Goal: Contribute content

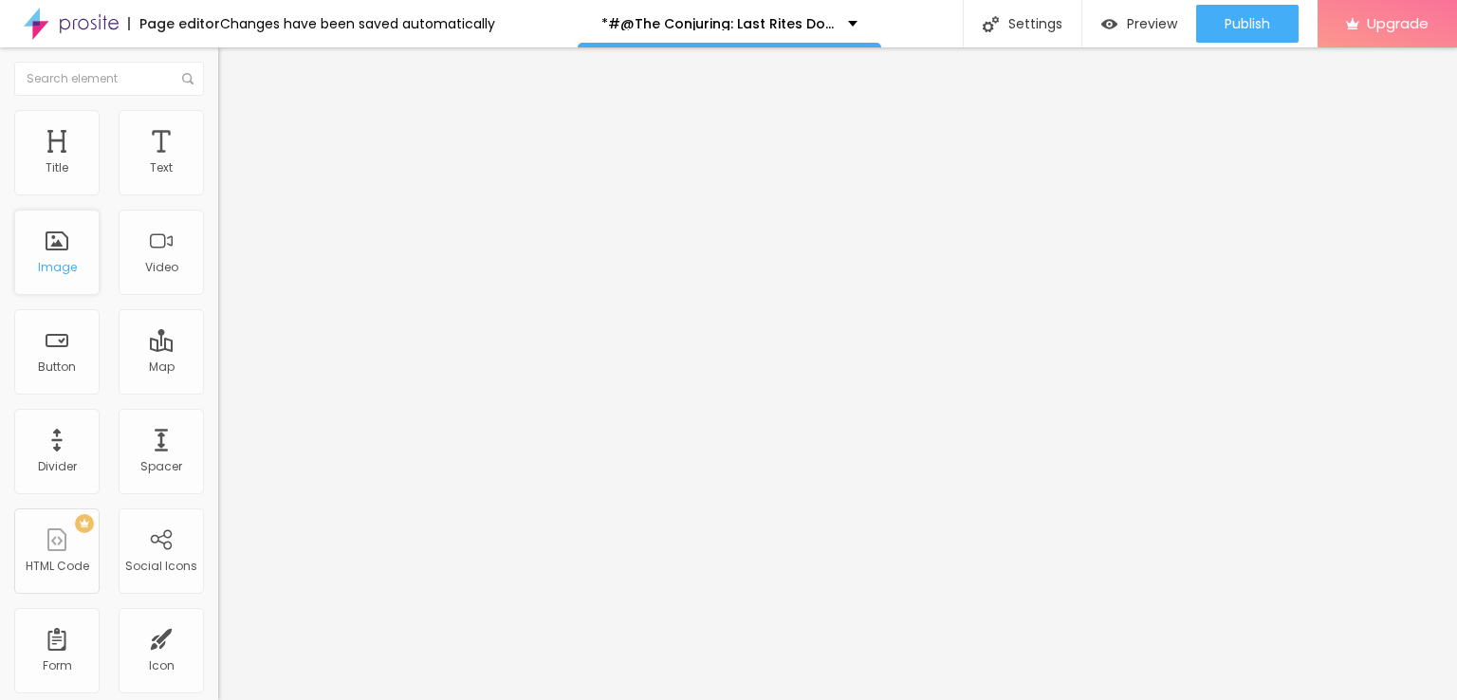
click at [61, 244] on div "Image" at bounding box center [56, 252] width 85 height 85
click at [232, 68] on img "button" at bounding box center [239, 69] width 15 height 15
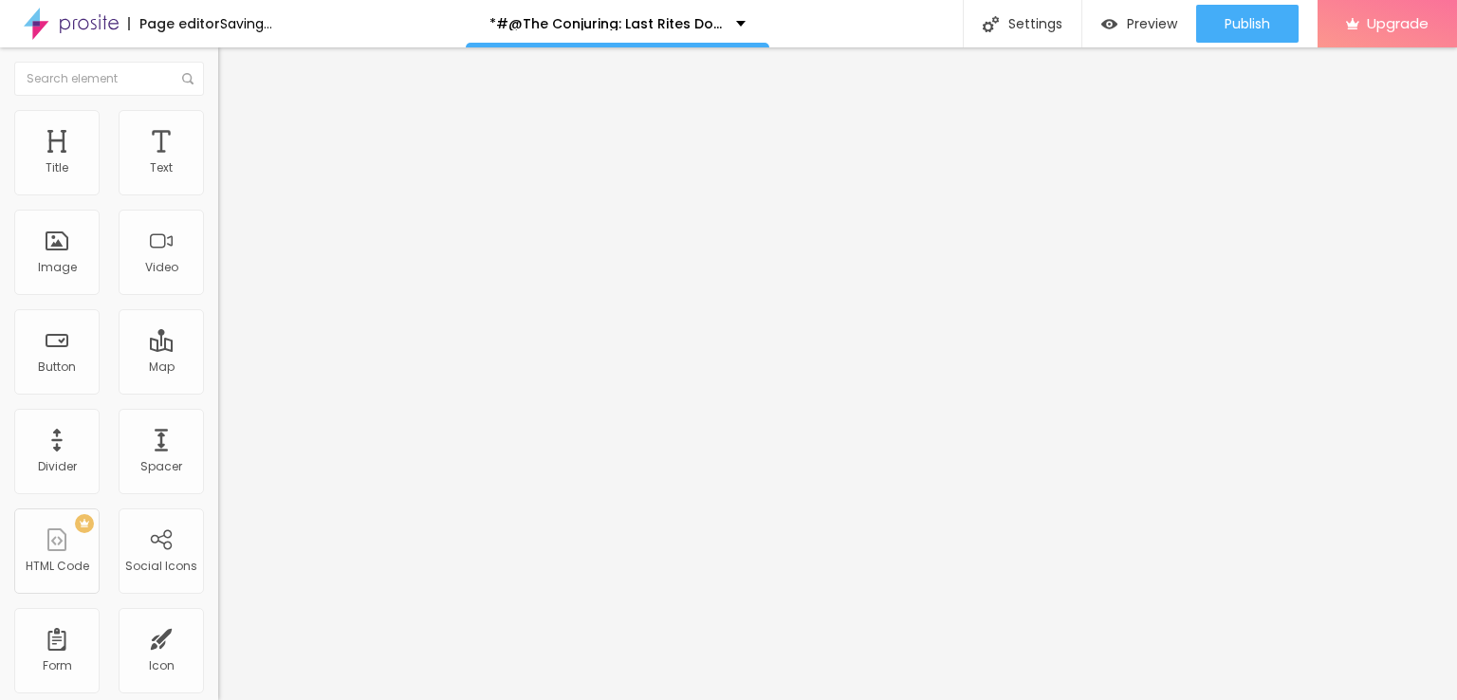
click at [218, 163] on span "Add image" at bounding box center [257, 155] width 78 height 16
click at [218, 81] on button "Edit Image" at bounding box center [327, 69] width 218 height 44
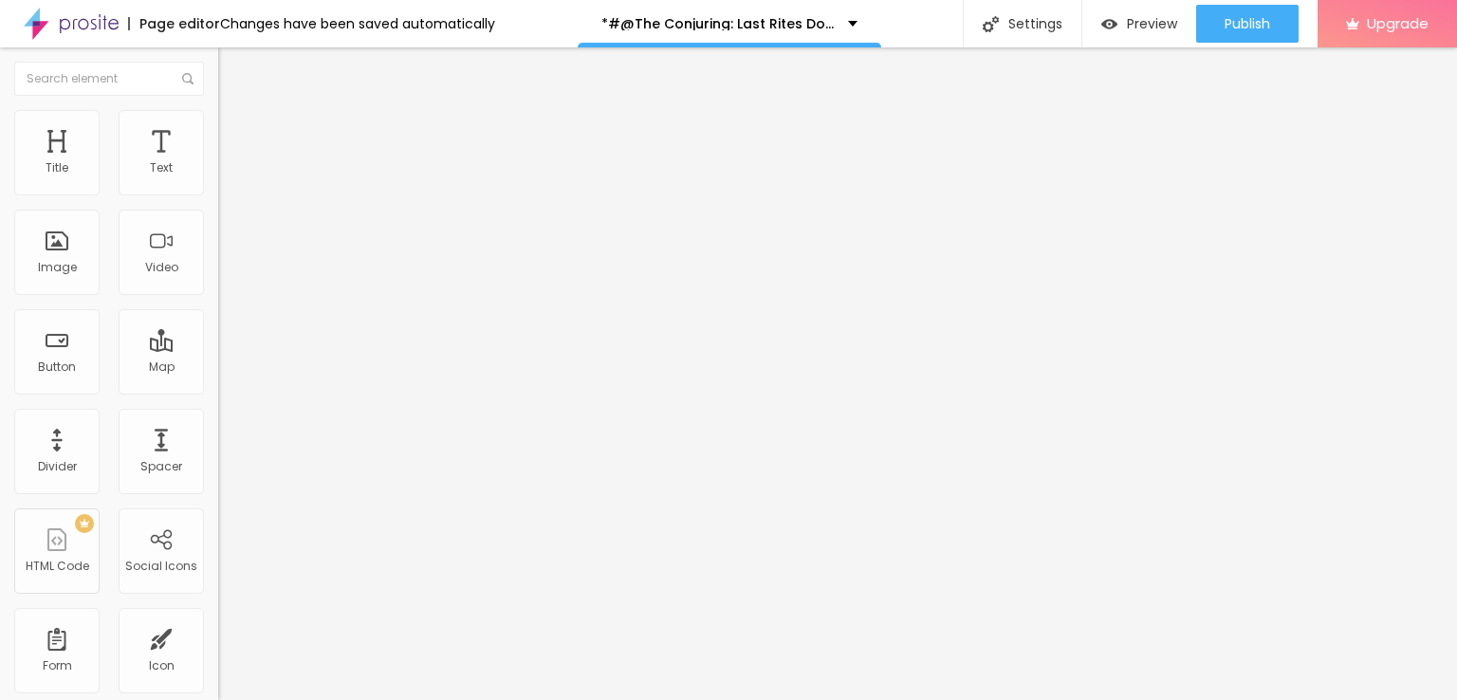
click at [218, 178] on input "Click me" at bounding box center [332, 168] width 228 height 19
paste input "LICK HERE ▶️ The Conjuring: Last Rites [2025] ]"
type input "CLICK HERE ▶️ The Conjuring: Last Rites [2025] ]"
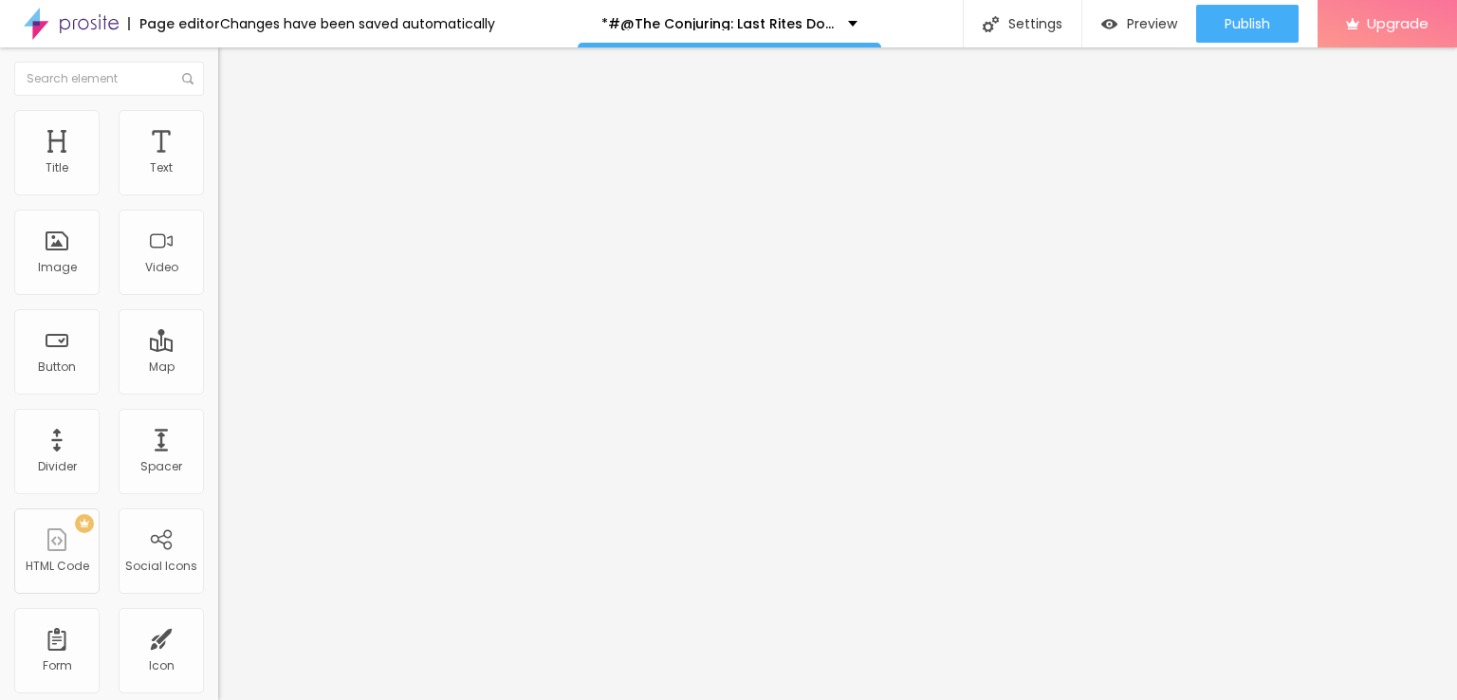
click at [218, 391] on input "https://" at bounding box center [332, 381] width 228 height 19
paste input "streamzy.fun/en/movie/1038392/pro"
type input "https://streamzy.fun/en/movie/1038392/pro"
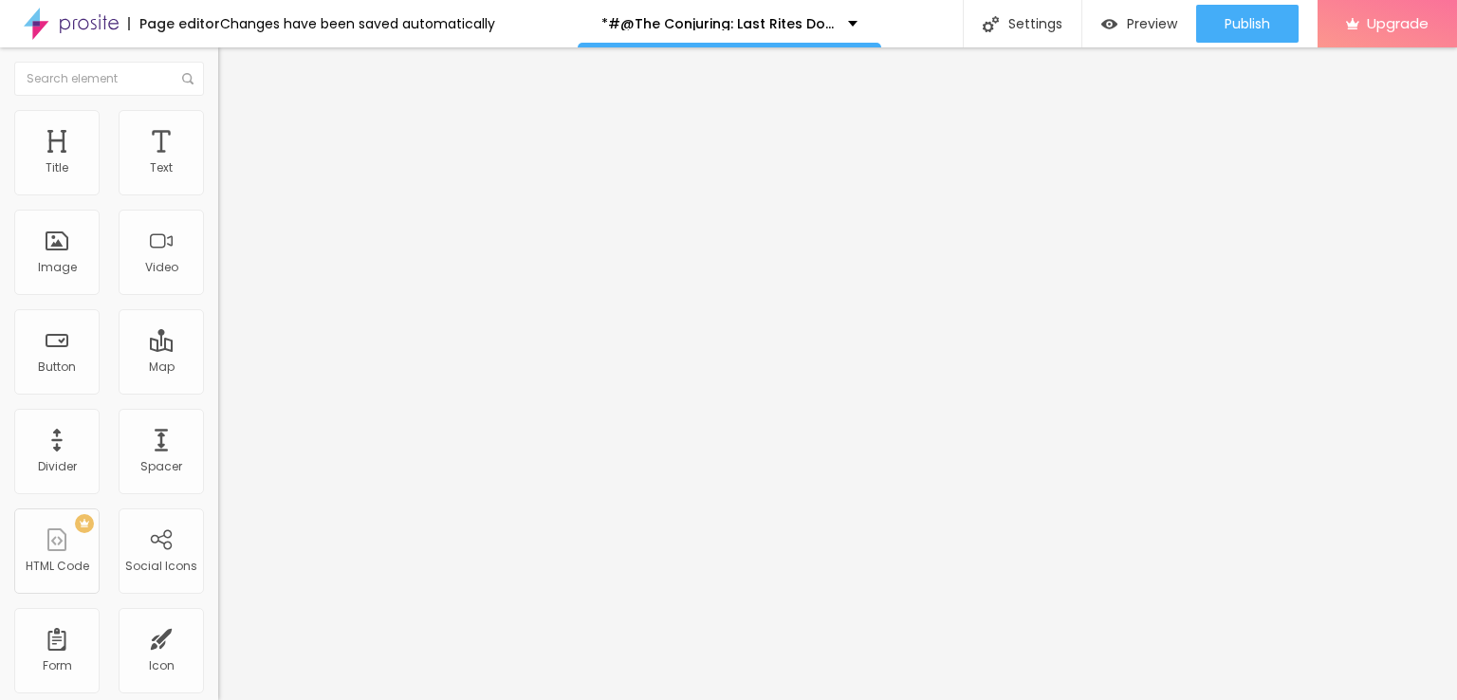
click at [218, 227] on img at bounding box center [224, 219] width 13 height 13
click at [1217, 44] on div "Publish changes Click Publish to go live with your latest changes. View page" at bounding box center [1192, 100] width 209 height 115
click at [1157, 132] on link "View page" at bounding box center [1192, 132] width 171 height 12
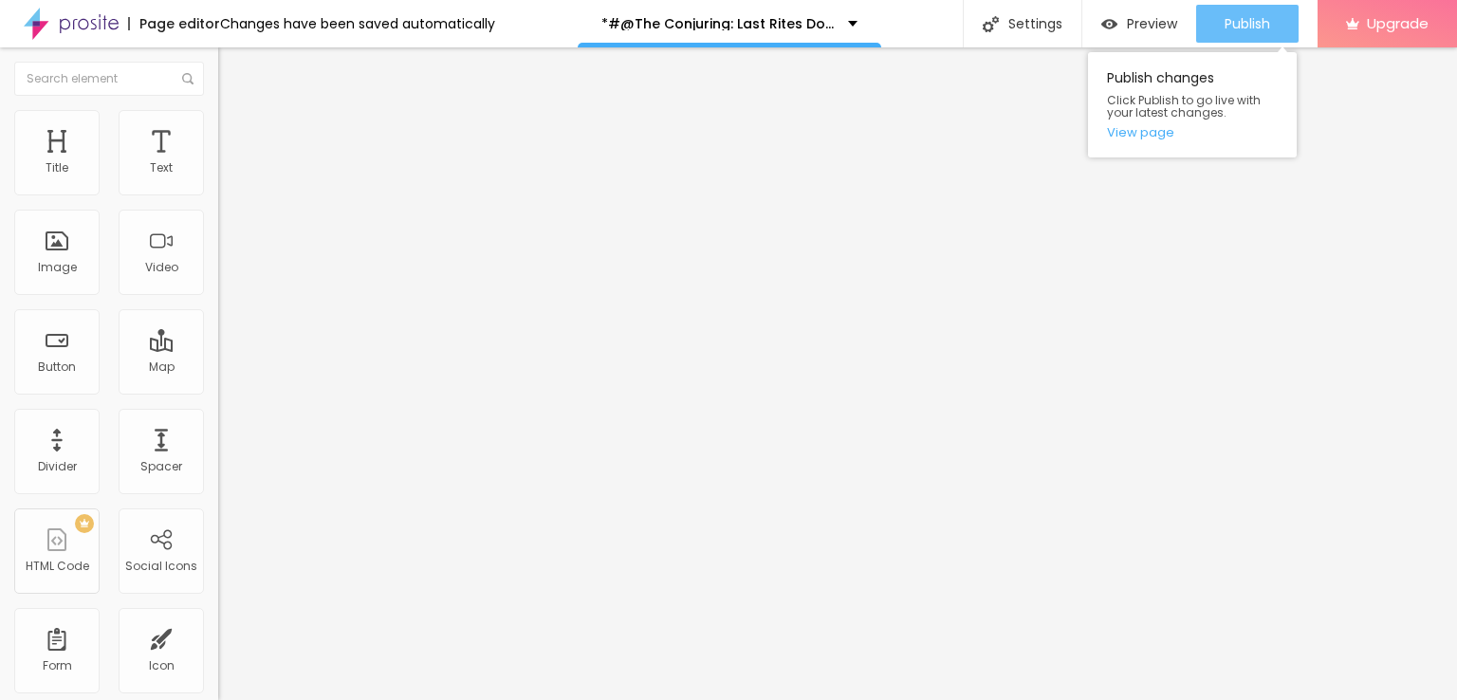
click at [1225, 28] on span "Publish" at bounding box center [1248, 23] width 46 height 15
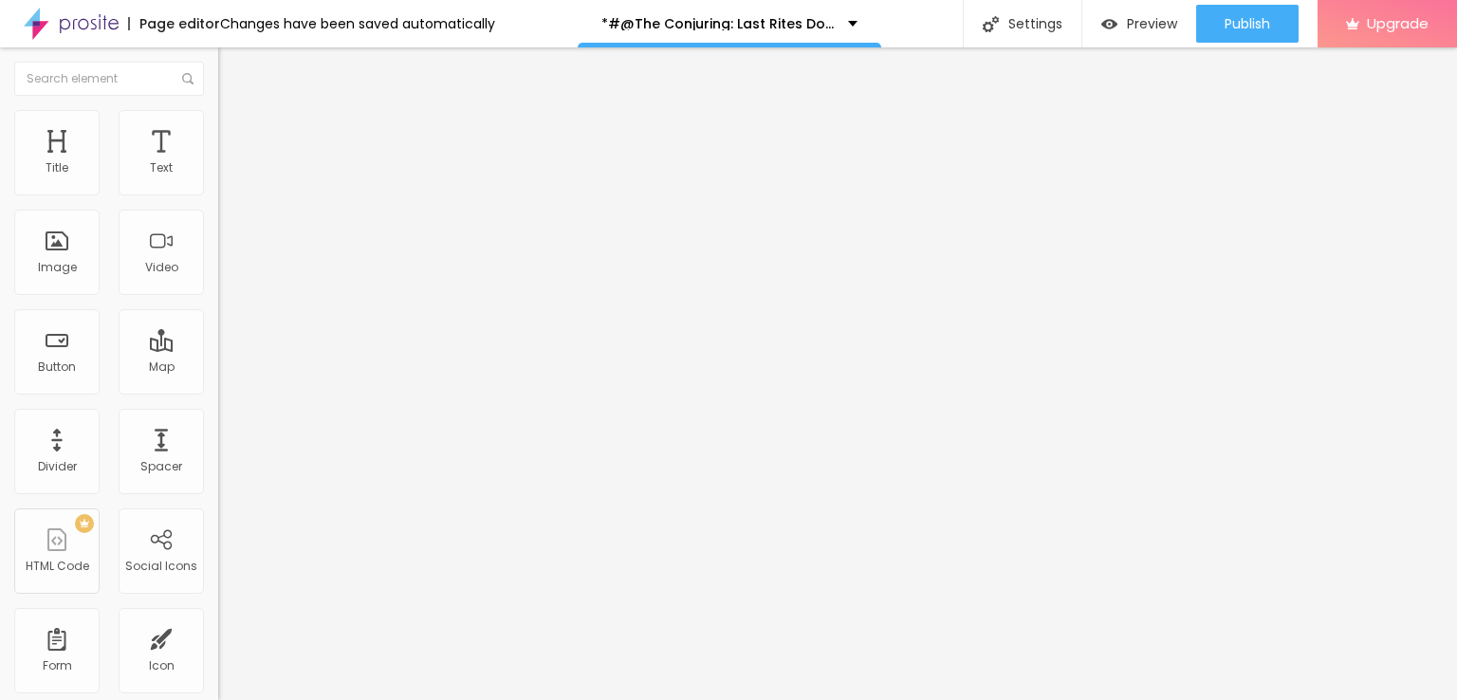
click at [93, 17] on img at bounding box center [71, 23] width 95 height 47
